Goal: Book appointment/travel/reservation

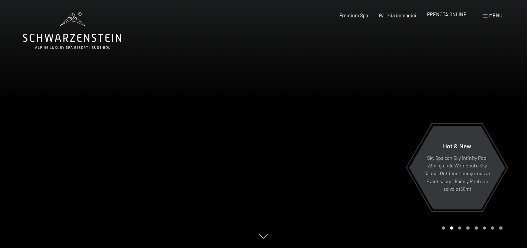
click at [442, 12] on span "PRENOTA ONLINE" at bounding box center [447, 14] width 40 height 6
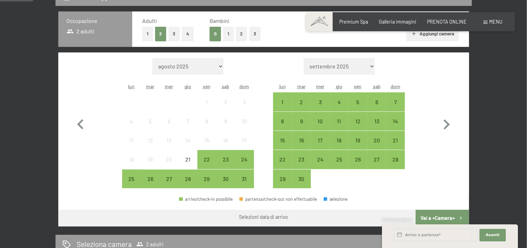
scroll to position [99, 0]
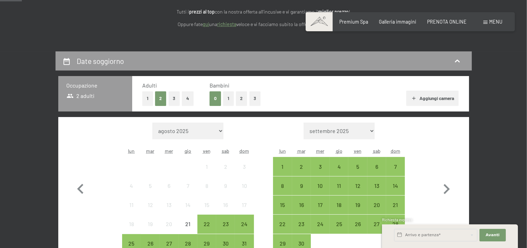
click at [243, 104] on button "2" at bounding box center [241, 98] width 11 height 14
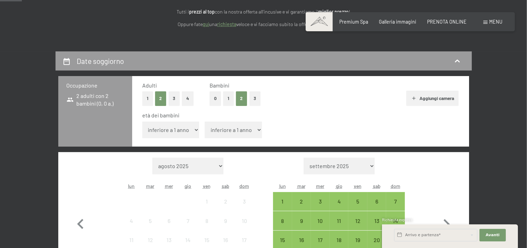
click at [358, 165] on select "settembre 2025 ottobre 2025 novembre 2025 dicembre 2025 gennaio 2026 febbraio 2…" at bounding box center [339, 166] width 71 height 17
select select "[DATE]"
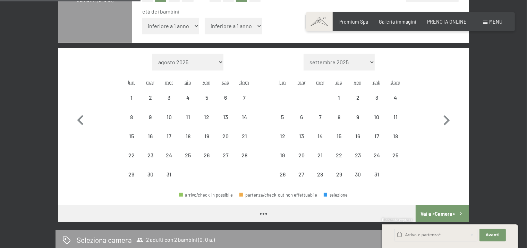
scroll to position [203, 0]
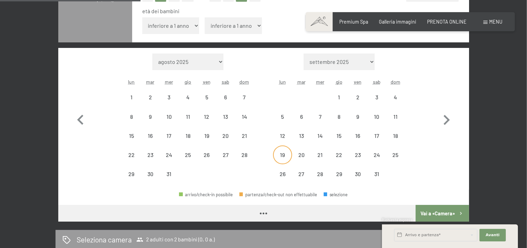
select select "[DATE]"
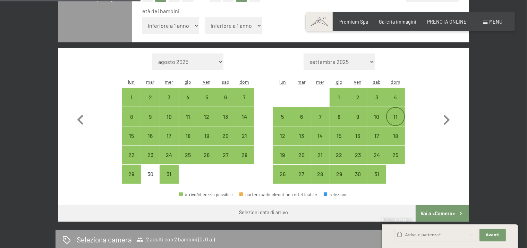
click at [394, 111] on div "11" at bounding box center [395, 116] width 17 height 17
select select "[DATE]"
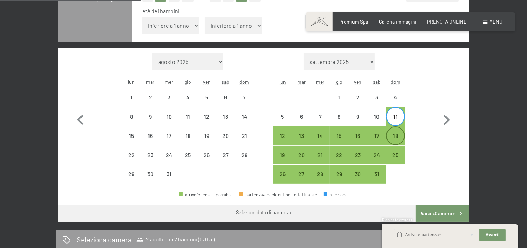
click at [403, 138] on div "18" at bounding box center [395, 141] width 17 height 17
select select "[DATE]"
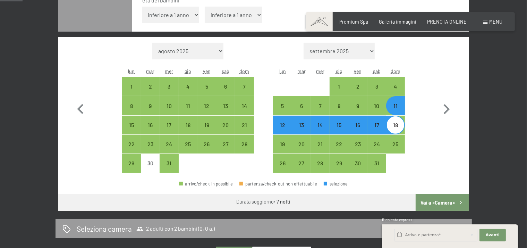
scroll to position [134, 0]
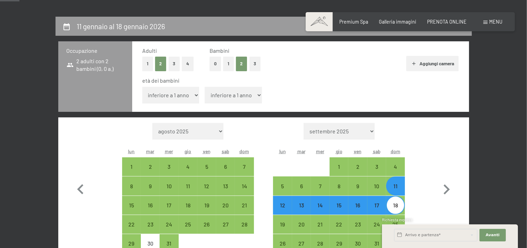
click at [195, 99] on select "inferiore a 1 anno 1 anno 2 anni 3 anni 4 anni 5 anni 6 anni 7 anni 8 anni 9 an…" at bounding box center [170, 95] width 57 height 17
select select "4"
click at [142, 87] on select "inferiore a 1 anno 1 anno 2 anni 3 anni 4 anni 5 anni 6 anni 7 anni 8 anni 9 an…" at bounding box center [170, 95] width 57 height 17
select select "[DATE]"
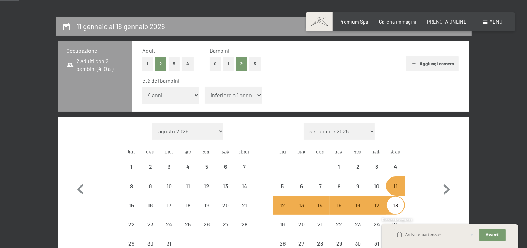
click at [241, 95] on select "inferiore a 1 anno 1 anno 2 anni 3 anni 4 anni 5 anni 6 anni 7 anni 8 anni 9 an…" at bounding box center [233, 95] width 57 height 17
select select "1"
click at [205, 87] on select "inferiore a 1 anno 1 anno 2 anni 3 anni 4 anni 5 anni 6 anni 7 anni 8 anni 9 an…" at bounding box center [233, 95] width 57 height 17
select select "[DATE]"
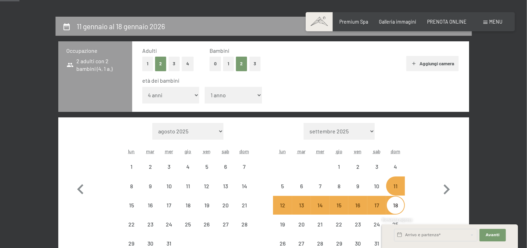
select select "[DATE]"
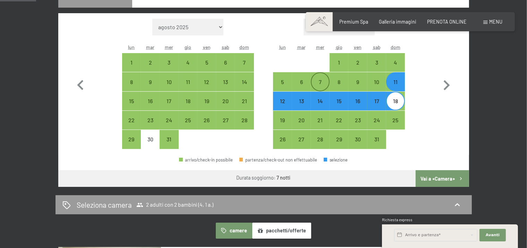
scroll to position [342, 0]
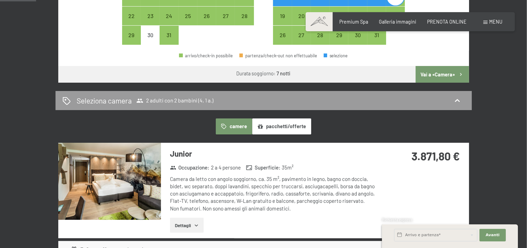
select select "[DATE]"
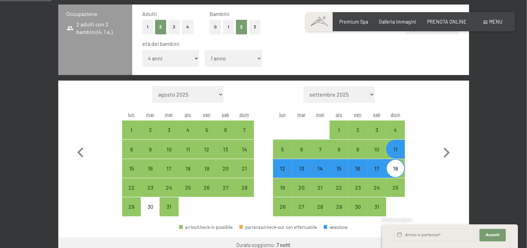
scroll to position [169, 0]
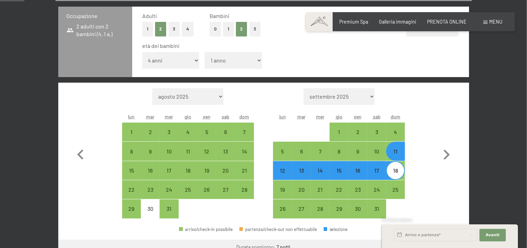
click at [376, 172] on div "17" at bounding box center [376, 176] width 17 height 17
select select "[DATE]"
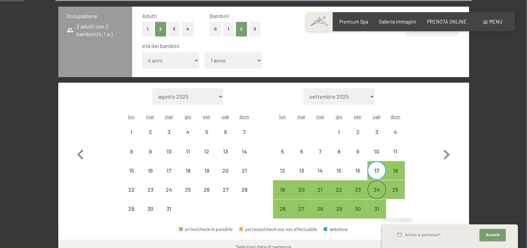
click at [381, 187] on div "24" at bounding box center [376, 195] width 17 height 17
select select "[DATE]"
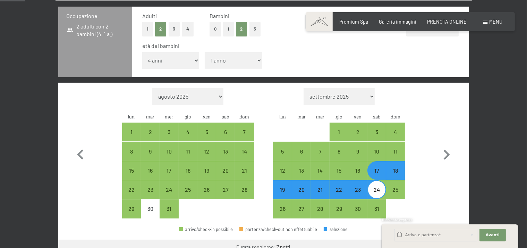
click at [385, 190] on div "24" at bounding box center [376, 195] width 17 height 17
select select "[DATE]"
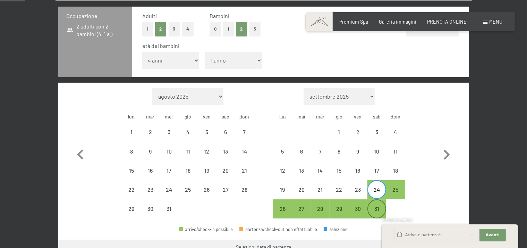
click at [380, 205] on div "31" at bounding box center [376, 208] width 17 height 17
select select "[DATE]"
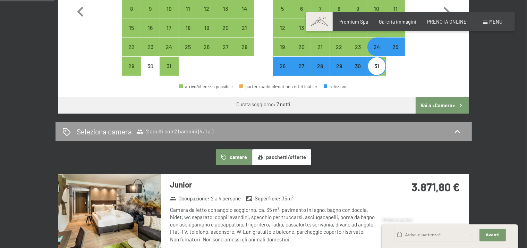
scroll to position [203, 0]
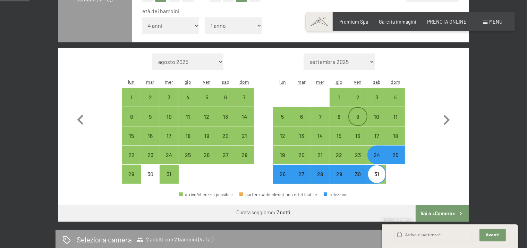
click at [355, 121] on div "9" at bounding box center [357, 122] width 17 height 17
select select "[DATE]"
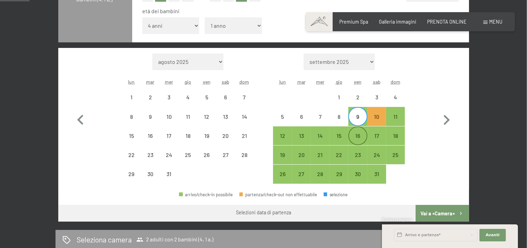
click at [357, 138] on div "16" at bounding box center [357, 141] width 17 height 17
select select "[DATE]"
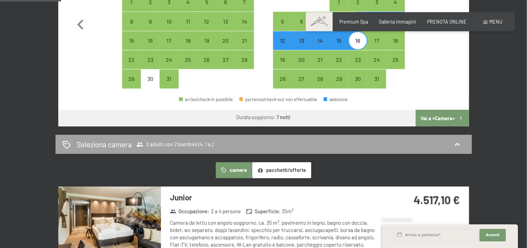
scroll to position [238, 0]
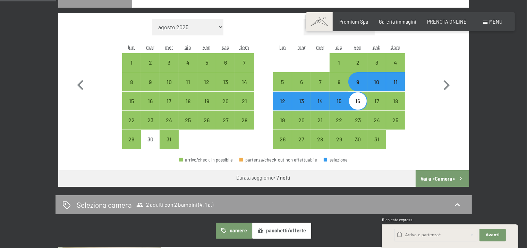
click at [381, 84] on div "10" at bounding box center [376, 87] width 17 height 17
select select "[DATE]"
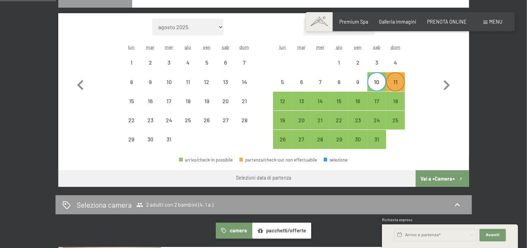
click at [394, 84] on div "11" at bounding box center [395, 87] width 17 height 17
select select "[DATE]"
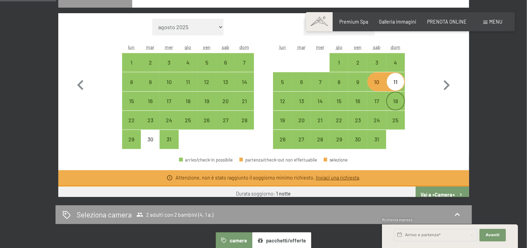
click at [400, 106] on div "18" at bounding box center [395, 106] width 17 height 17
select select "[DATE]"
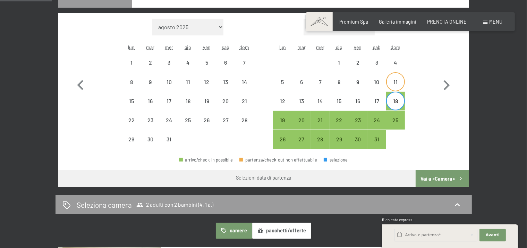
click at [396, 81] on div "11" at bounding box center [395, 87] width 17 height 17
select select "[DATE]"
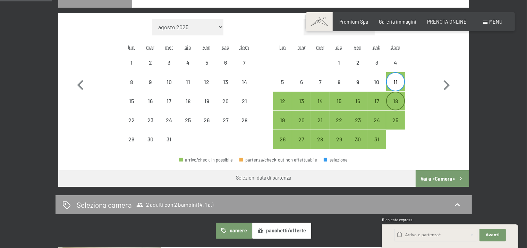
click at [400, 104] on div "18" at bounding box center [395, 106] width 17 height 17
select select "[DATE]"
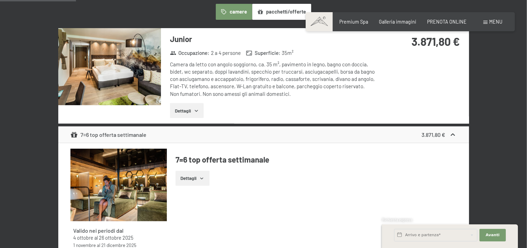
scroll to position [447, 0]
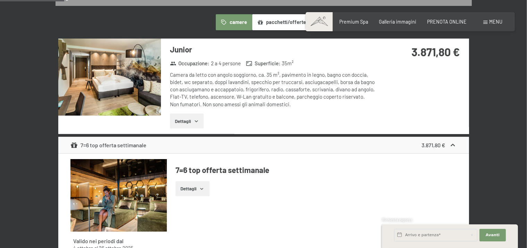
click at [192, 123] on button "Dettagli" at bounding box center [187, 121] width 34 height 15
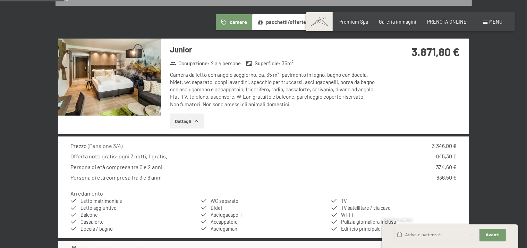
click at [189, 123] on button "Dettagli" at bounding box center [187, 121] width 34 height 15
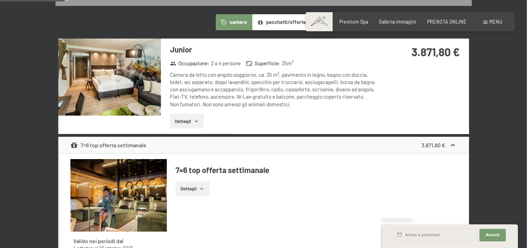
click at [189, 123] on button "Dettagli" at bounding box center [187, 121] width 34 height 15
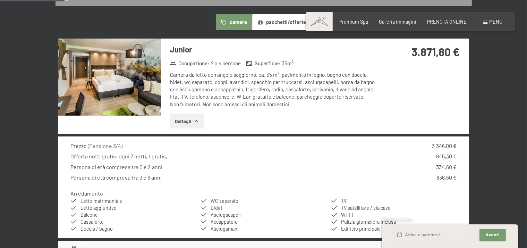
click at [150, 93] on img at bounding box center [109, 77] width 103 height 77
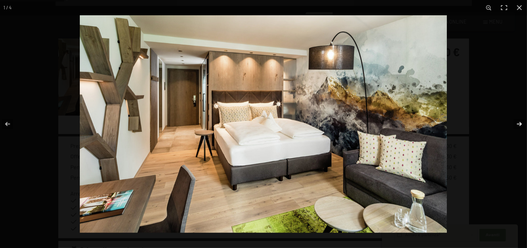
click at [520, 122] on button "button" at bounding box center [515, 124] width 24 height 35
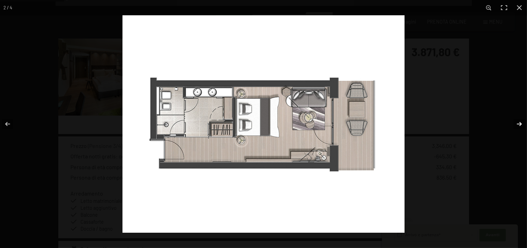
click at [520, 122] on button "button" at bounding box center [515, 124] width 24 height 35
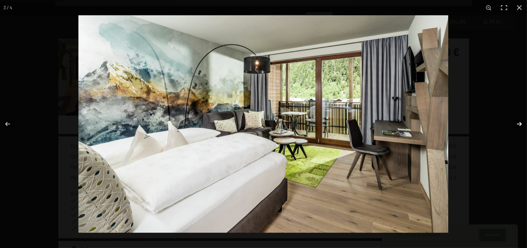
click at [520, 122] on button "button" at bounding box center [515, 124] width 24 height 35
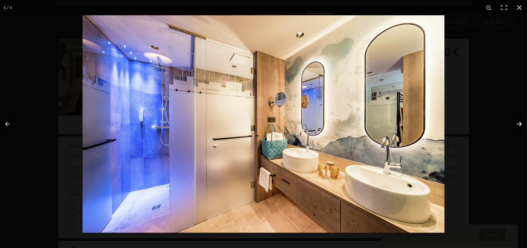
click at [520, 122] on button "button" at bounding box center [515, 124] width 24 height 35
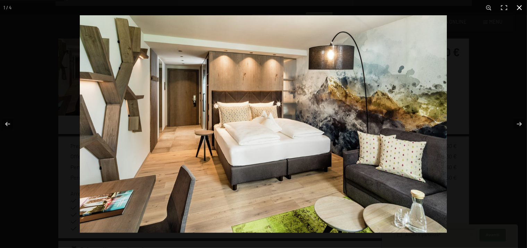
click at [514, 5] on button "button" at bounding box center [519, 7] width 15 height 15
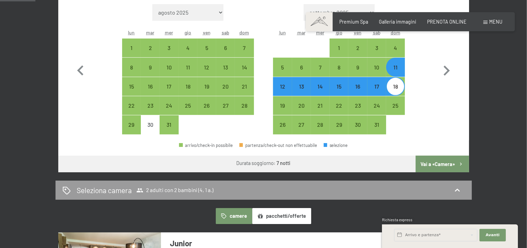
scroll to position [134, 0]
